Goal: Navigation & Orientation: Find specific page/section

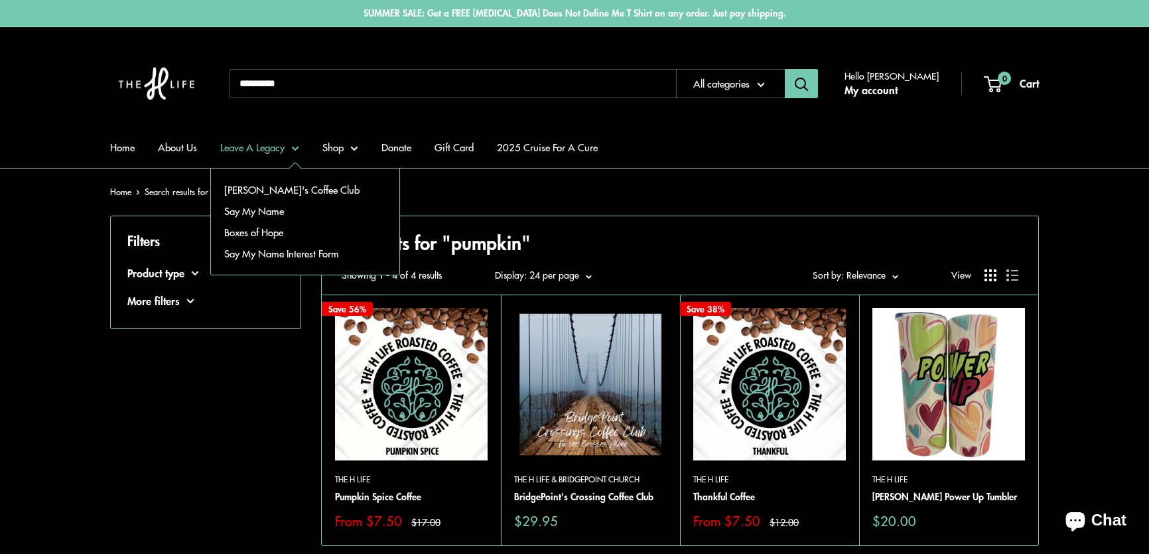
scroll to position [241, 0]
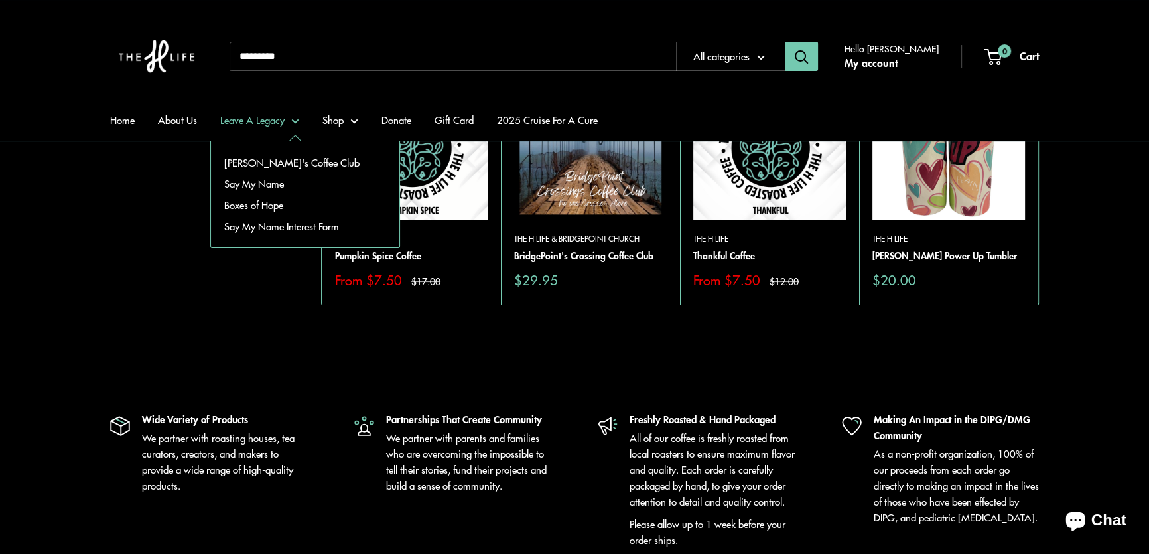
click at [279, 200] on link "Boxes of Hope" at bounding box center [305, 204] width 188 height 21
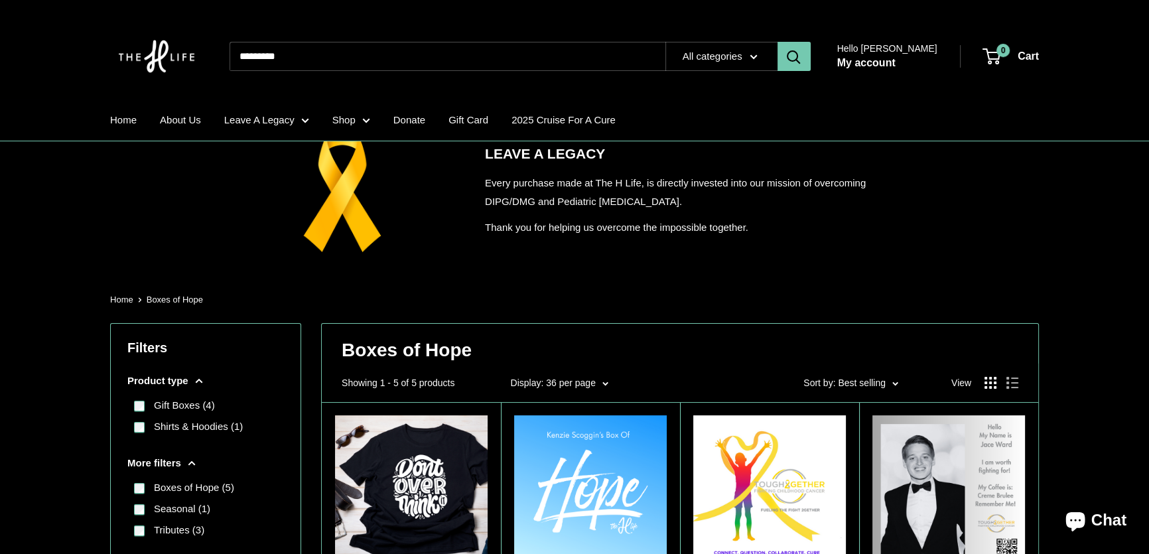
scroll to position [362, 0]
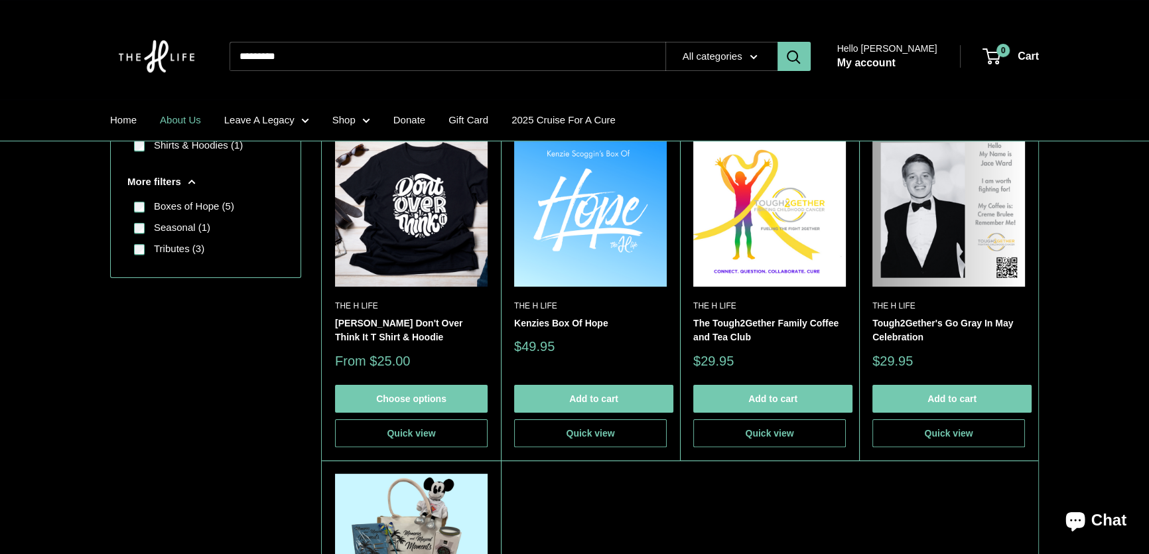
click at [172, 119] on link "About Us" at bounding box center [180, 120] width 41 height 19
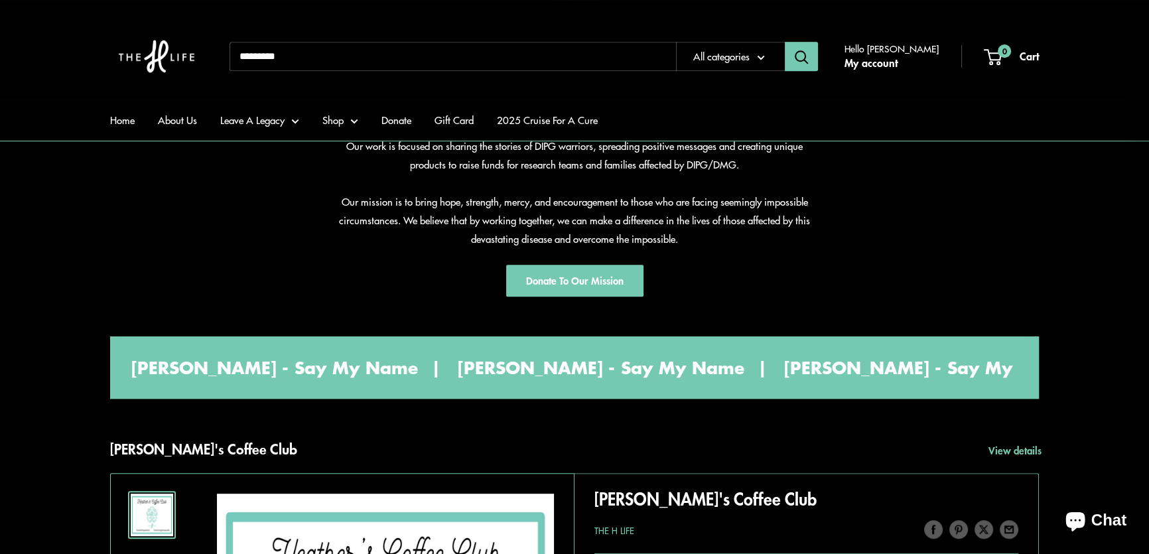
scroll to position [784, 0]
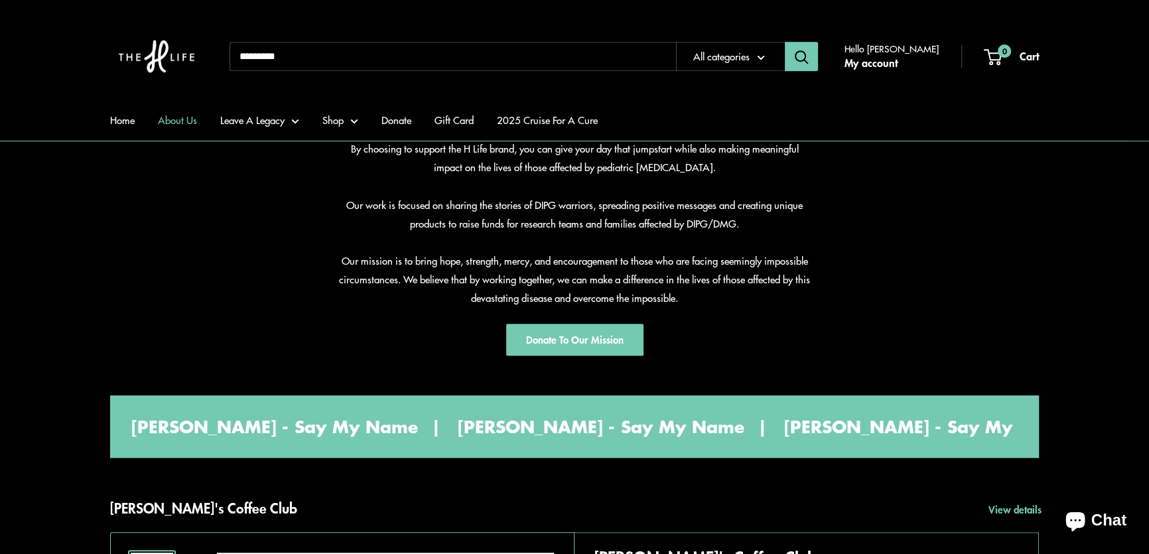
click at [179, 115] on link "About Us" at bounding box center [177, 120] width 39 height 19
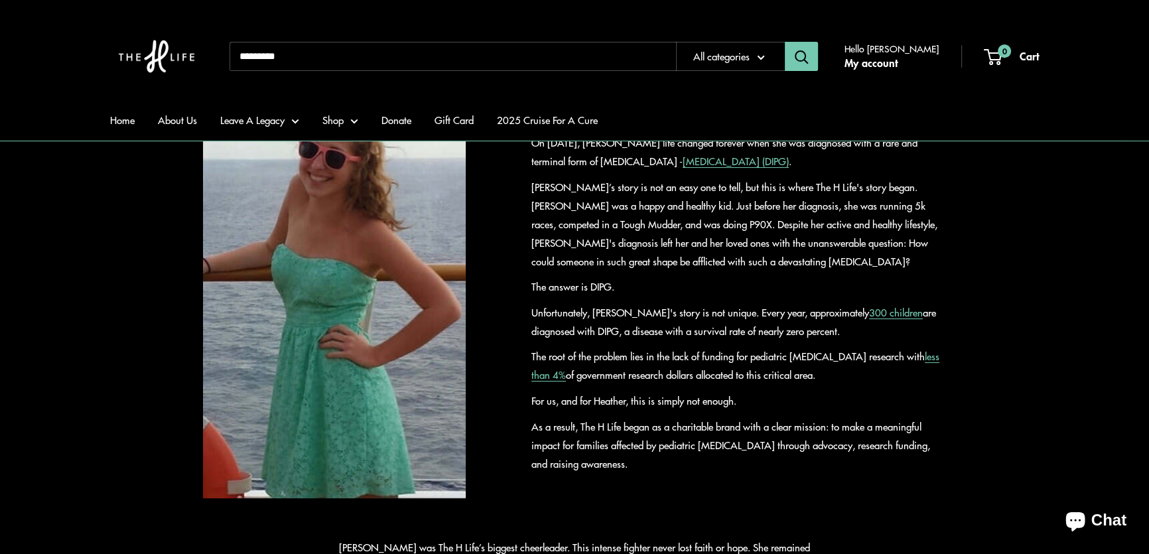
scroll to position [422, 0]
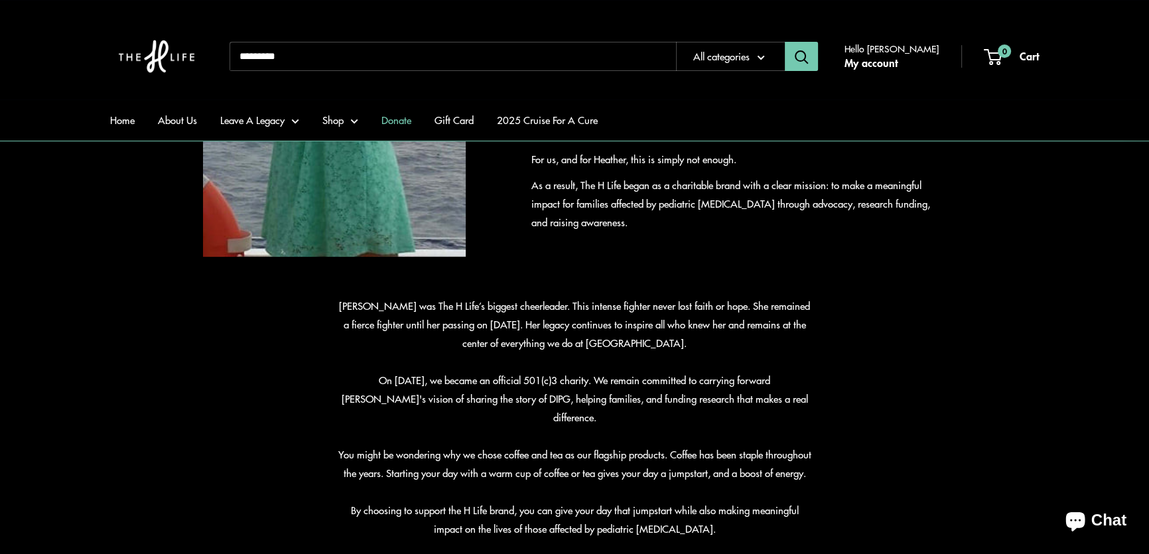
click at [389, 118] on link "Donate" at bounding box center [396, 120] width 30 height 19
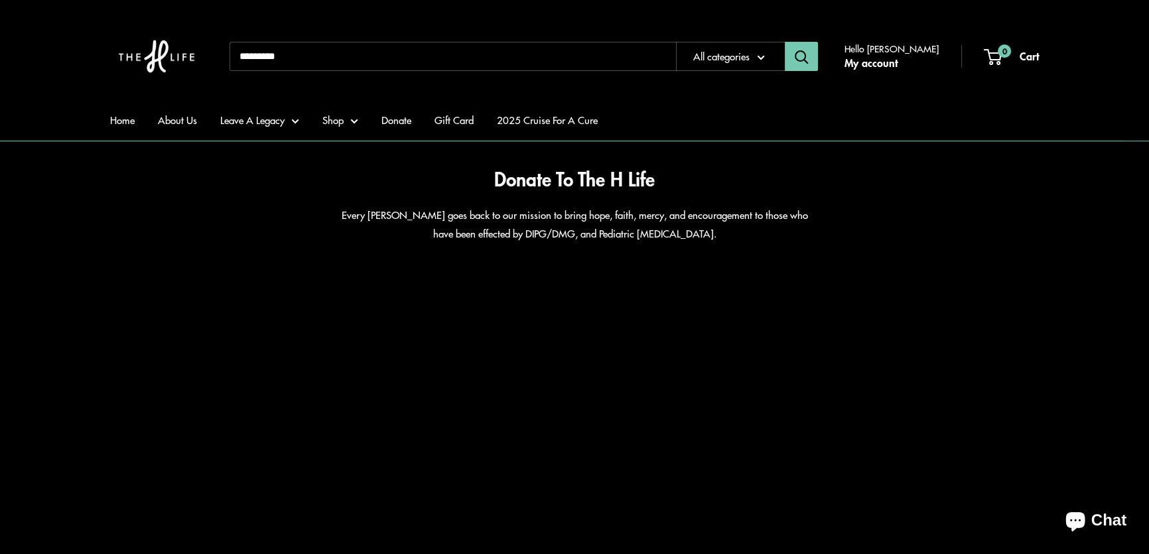
scroll to position [60, 0]
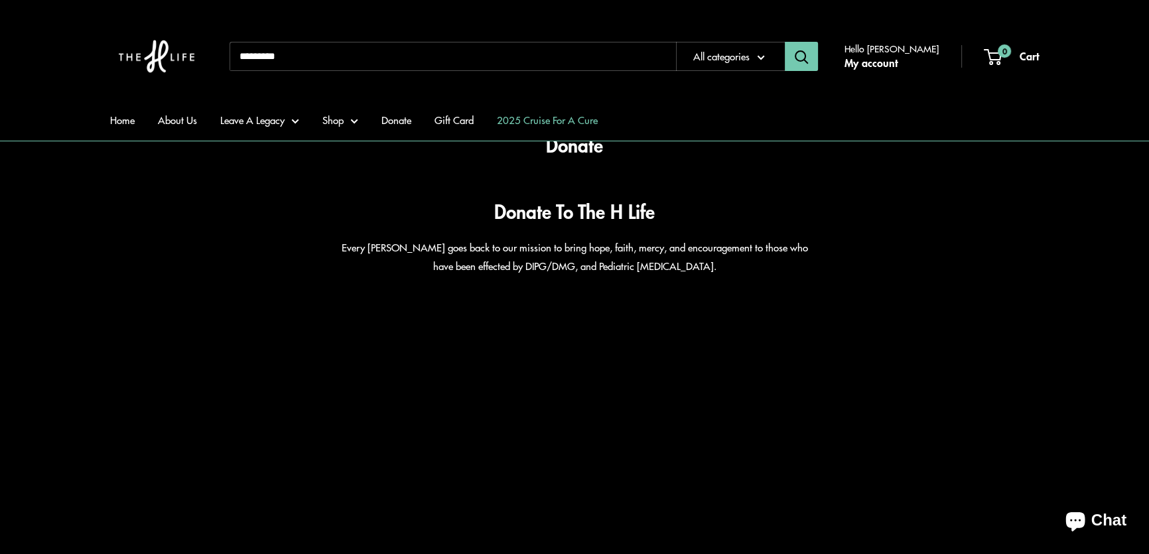
click at [516, 119] on link "2025 Cruise For A Cure" at bounding box center [547, 120] width 101 height 19
